Goal: Check status: Check status

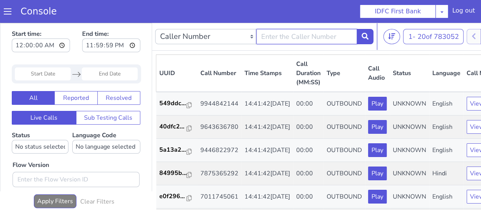
click at [296, 39] on input "text" at bounding box center [306, 36] width 101 height 15
type input "9"
click at [274, 32] on input "text" at bounding box center [306, 36] width 101 height 15
type input "9448563588"
click at [368, 33] on icon at bounding box center [365, 36] width 7 height 7
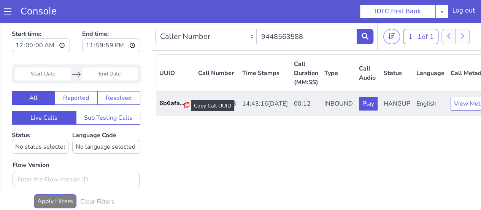
click at [187, 104] on icon at bounding box center [186, 105] width 5 height 6
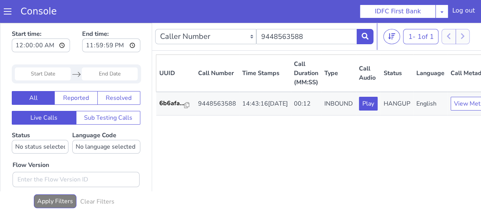
click at [270, 163] on div "UUID Call Number Time Stamps Call Duration (MM:SS) Type Call Audio Status Langu…" at bounding box center [329, 133] width 346 height 159
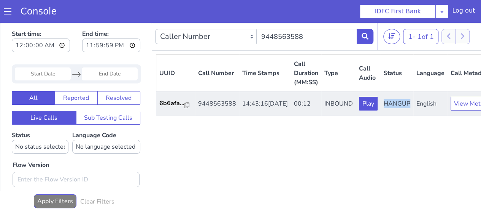
drag, startPoint x: 360, startPoint y: 111, endPoint x: 387, endPoint y: 119, distance: 27.4
click at [387, 115] on td "HANGUP" at bounding box center [397, 104] width 33 height 24
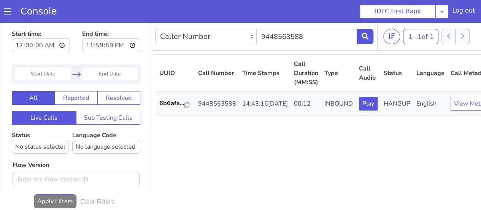
click at [442, 136] on div "UUID Call Number Time Stamps Call Duration (MM:SS) Type Call Audio Status Langu…" at bounding box center [329, 133] width 346 height 159
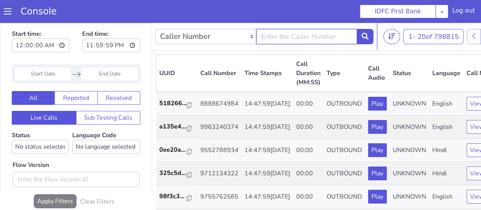
type input "9448563588"
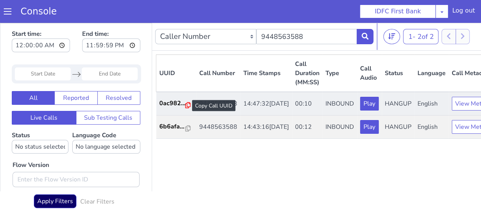
click at [251, 4] on icon at bounding box center [253, 2] width 5 height 6
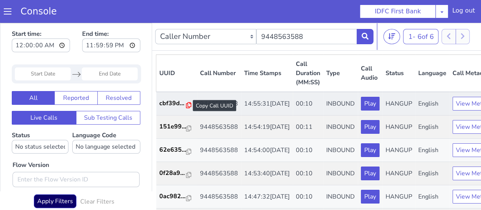
click at [239, 18] on icon at bounding box center [239, 17] width 5 height 6
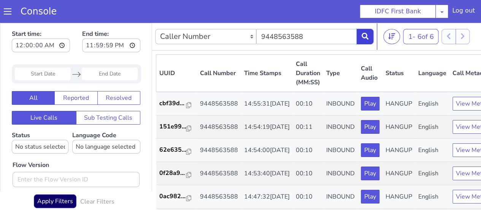
click at [368, 31] on icon at bounding box center [367, 29] width 7 height 7
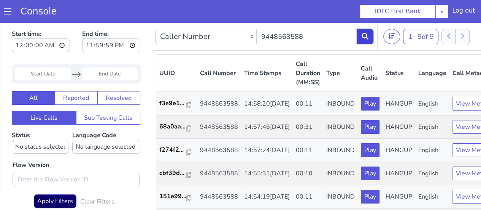
click at [372, 34] on button at bounding box center [367, 29] width 17 height 15
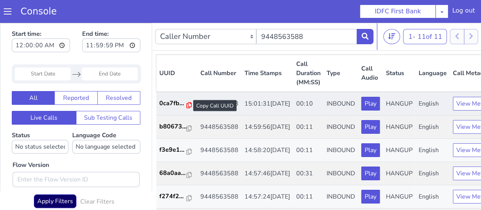
click at [240, 17] on icon at bounding box center [240, 17] width 5 height 6
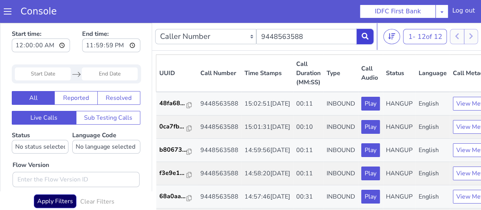
click at [378, 5] on button at bounding box center [379, 2] width 17 height 15
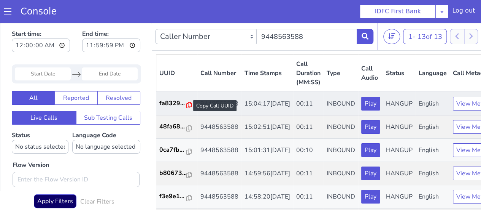
click at [227, 31] on icon at bounding box center [228, 32] width 5 height 6
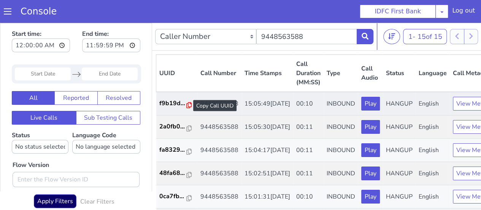
click at [239, 17] on icon at bounding box center [240, 17] width 5 height 6
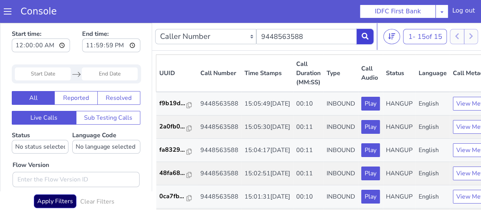
click at [380, 5] on button at bounding box center [379, 2] width 17 height 15
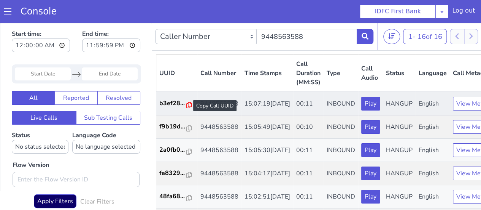
click at [253, 3] on icon at bounding box center [255, 2] width 5 height 6
